Goal: Obtain resource: Download file/media

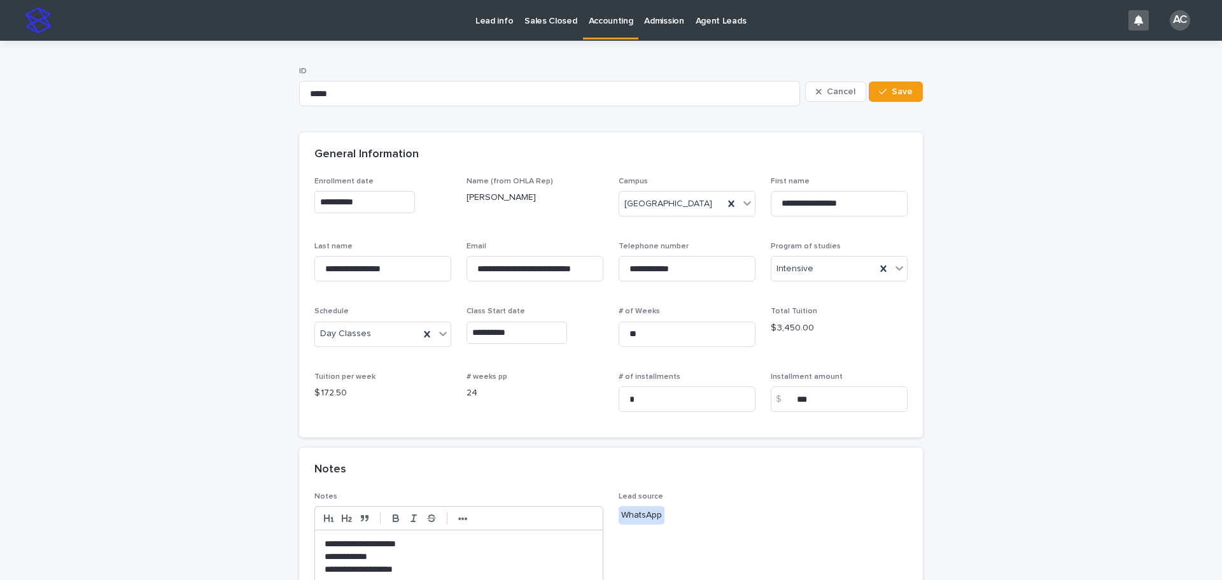
click at [587, 34] on link "Accounting" at bounding box center [611, 19] width 56 height 38
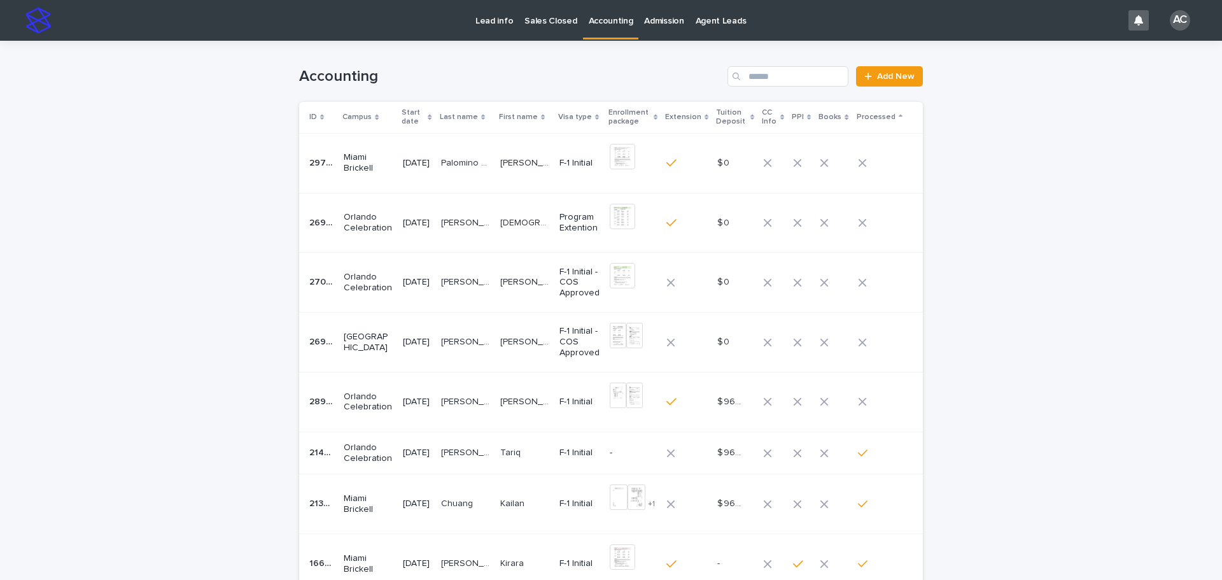
click at [533, 355] on td "[PERSON_NAME] [PERSON_NAME] [PERSON_NAME] [PERSON_NAME]" at bounding box center [524, 343] width 59 height 60
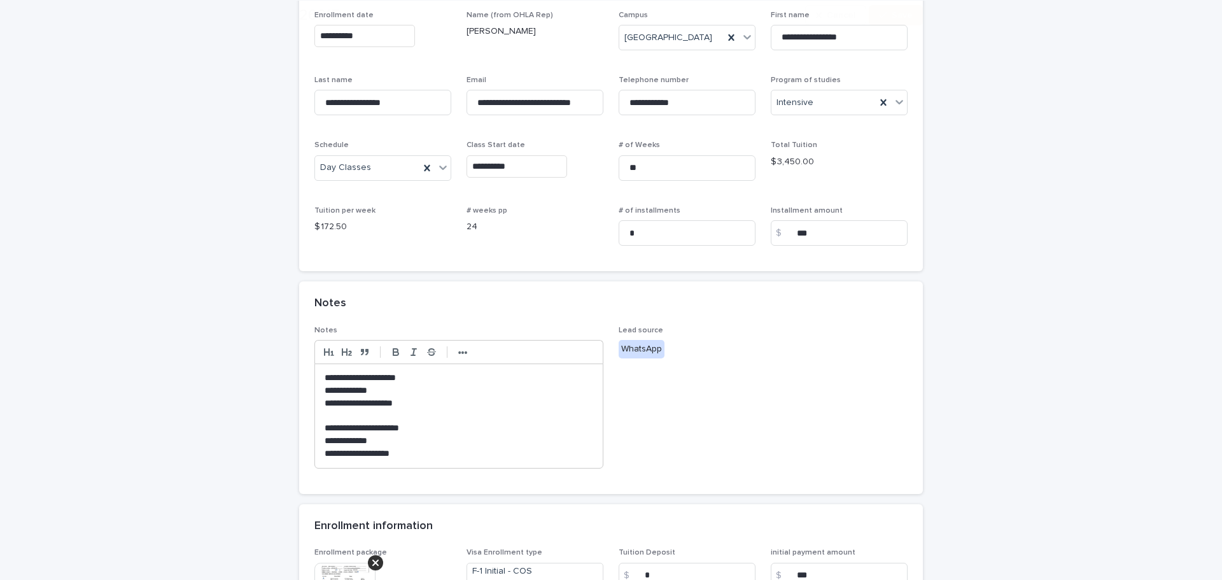
scroll to position [255, 0]
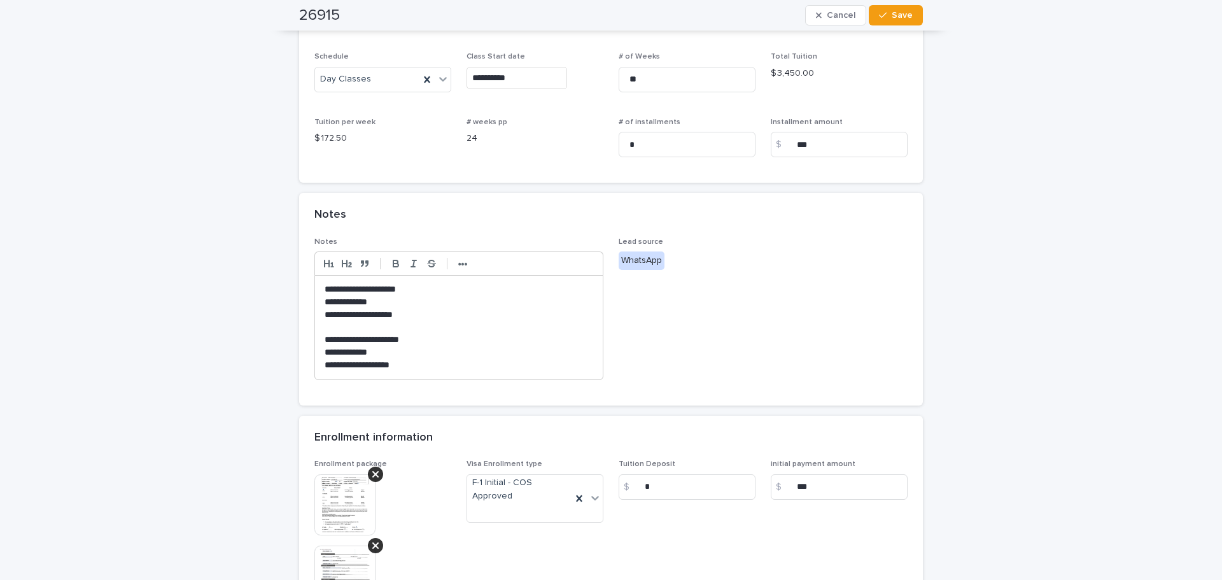
click at [337, 499] on img at bounding box center [344, 504] width 61 height 61
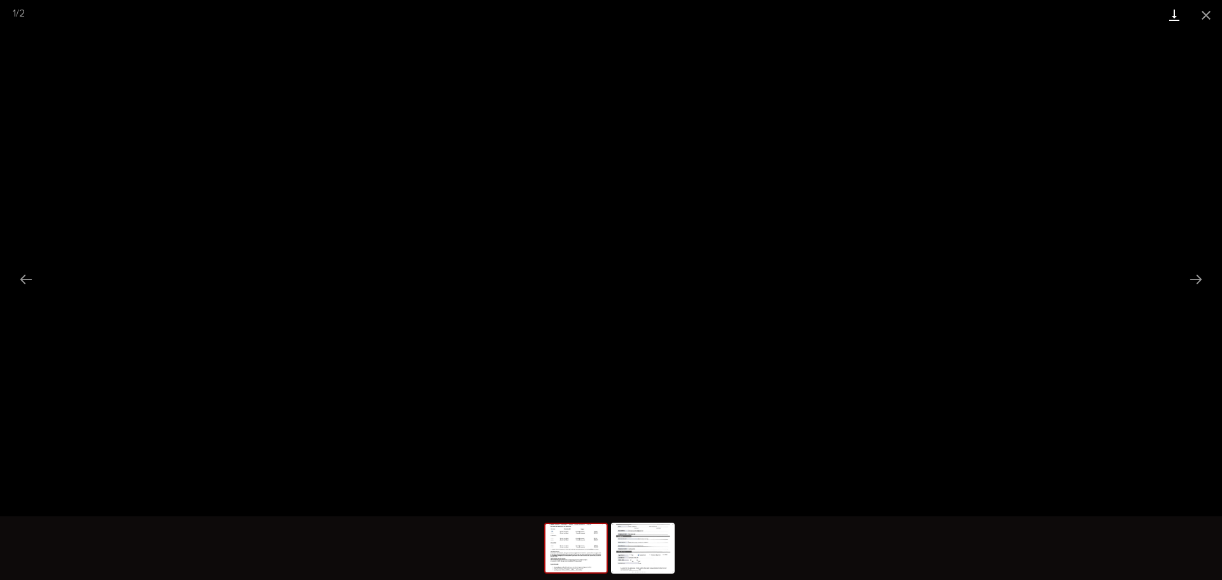
click at [1168, 18] on link "Download" at bounding box center [1174, 15] width 32 height 30
click at [646, 552] on img at bounding box center [642, 548] width 61 height 48
click at [1164, 18] on link "Download" at bounding box center [1174, 15] width 32 height 30
